Goal: Information Seeking & Learning: Check status

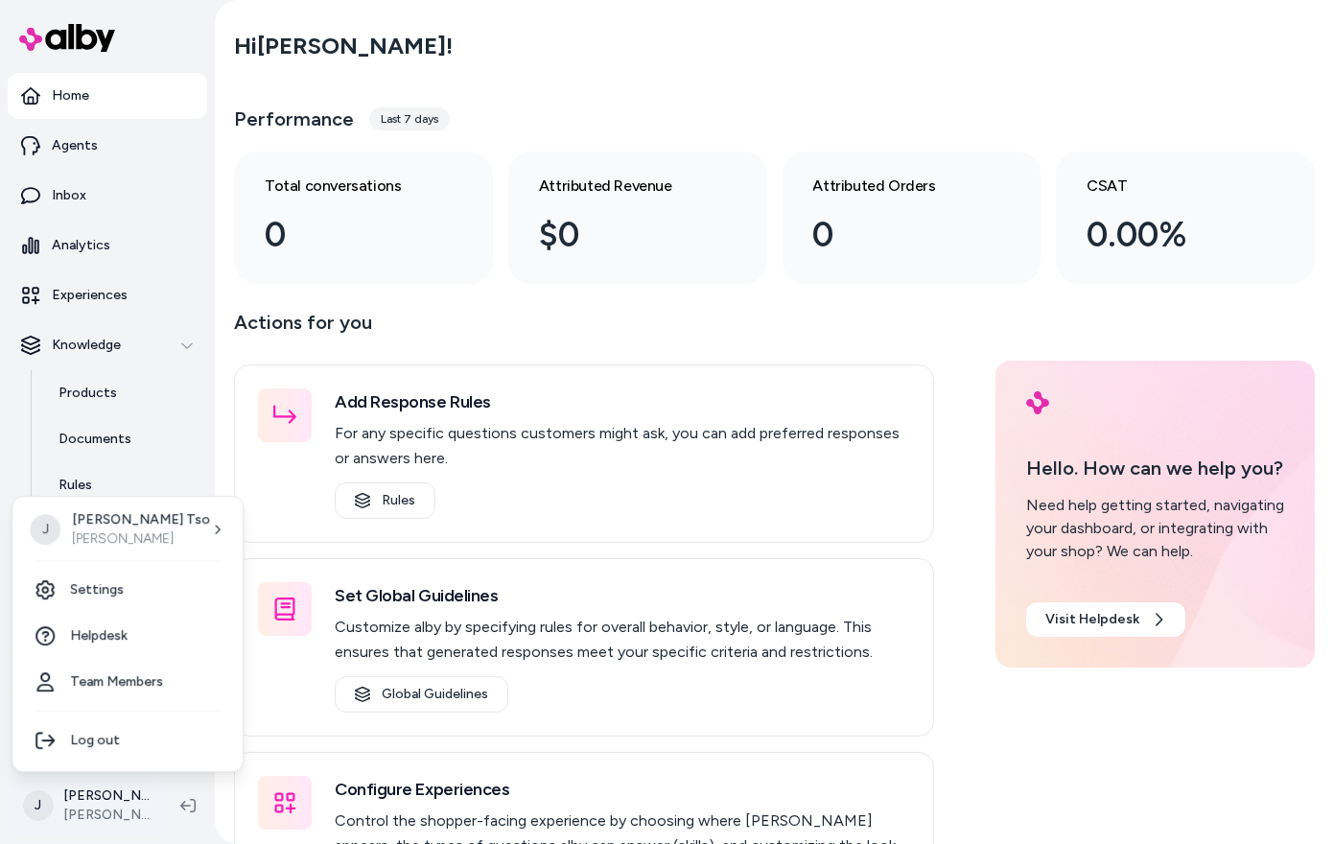
click at [108, 804] on html "Home Agents Inbox Analytics Experiences Knowledge Products Documents Rules Veri…" at bounding box center [667, 422] width 1334 height 844
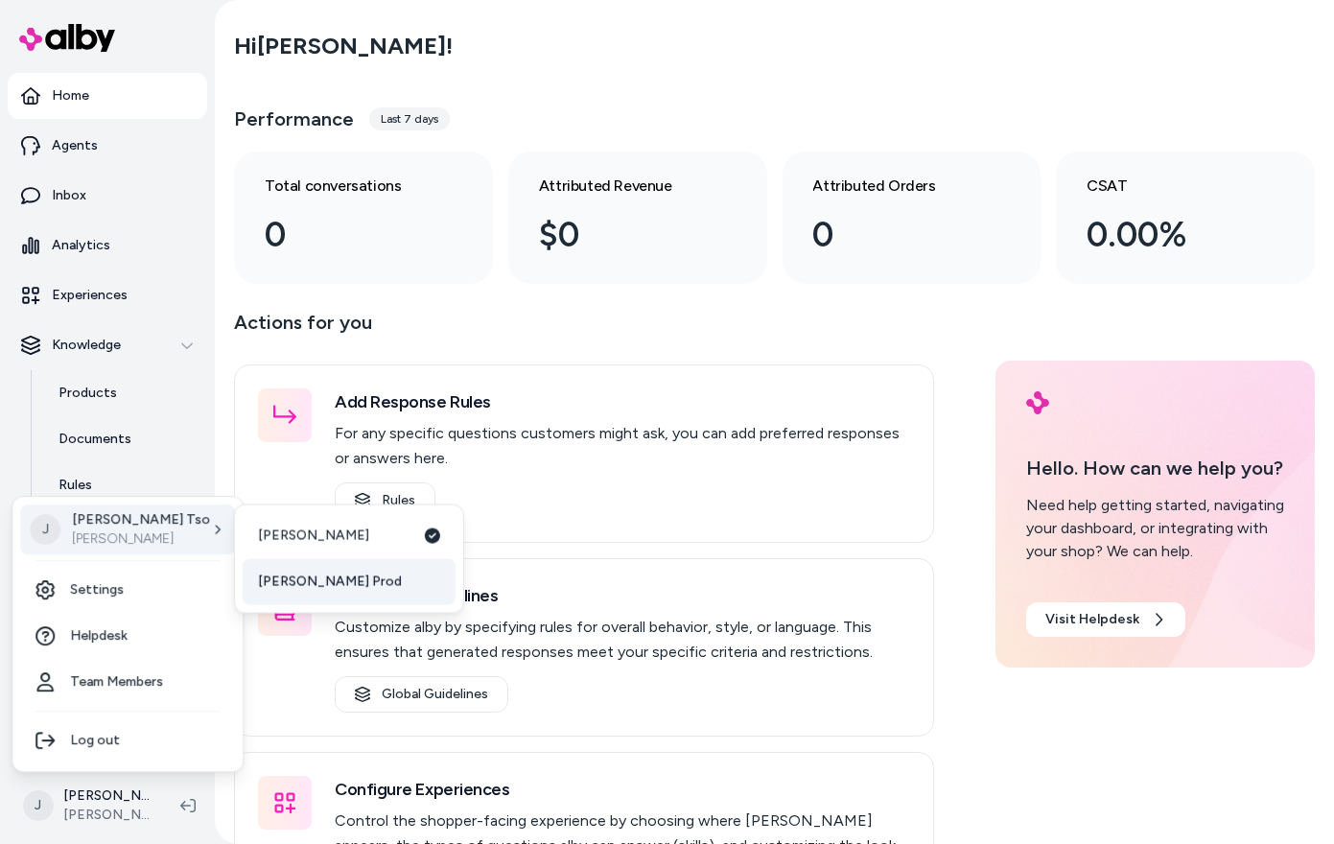
click at [336, 591] on link "[PERSON_NAME] Prod" at bounding box center [349, 582] width 213 height 46
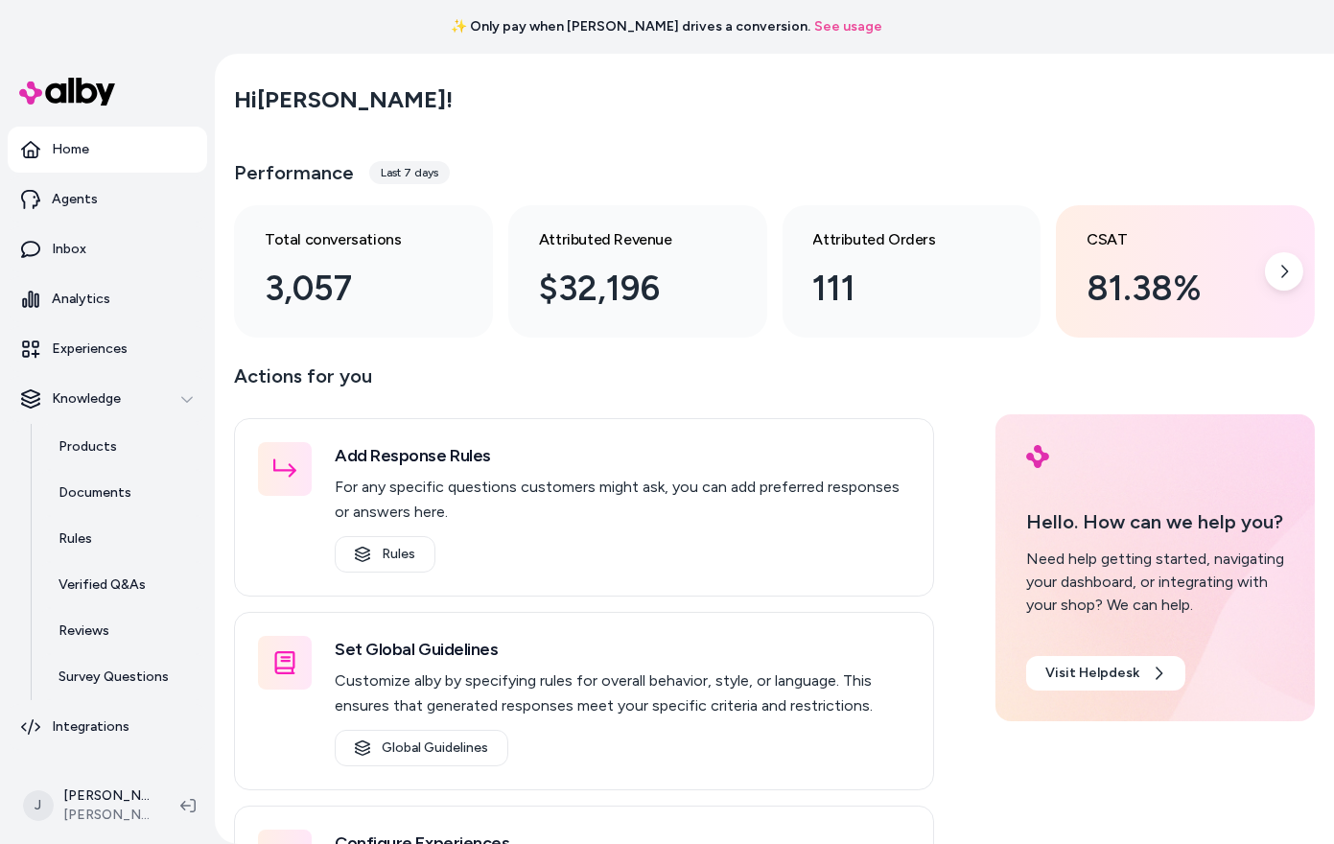
click at [1167, 279] on div "81.38%" at bounding box center [1170, 289] width 167 height 52
